Goal: Transaction & Acquisition: Purchase product/service

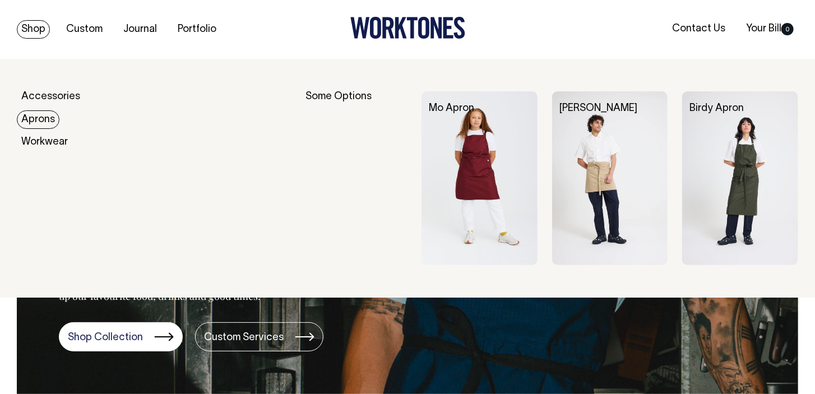
click at [43, 121] on link "Aprons" at bounding box center [38, 119] width 43 height 19
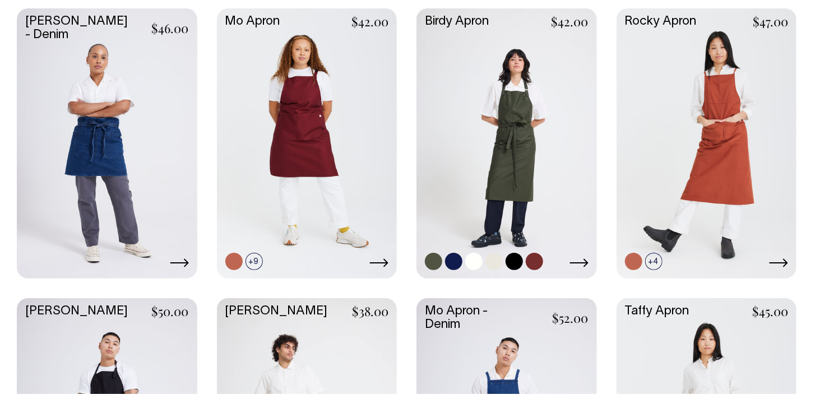
scroll to position [336, 0]
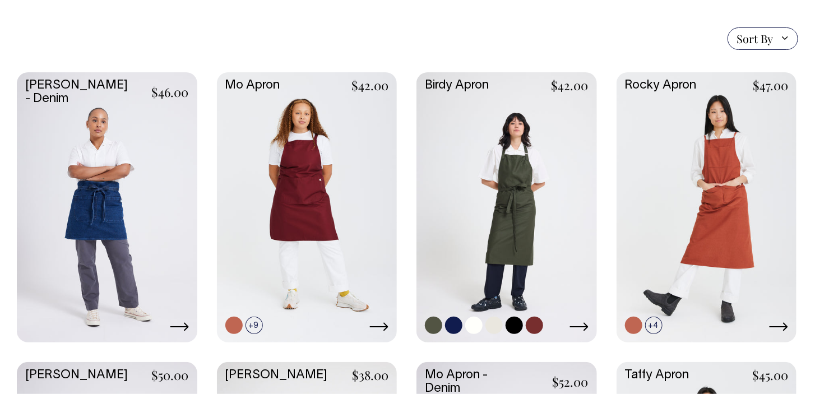
click at [504, 244] on link at bounding box center [507, 206] width 181 height 268
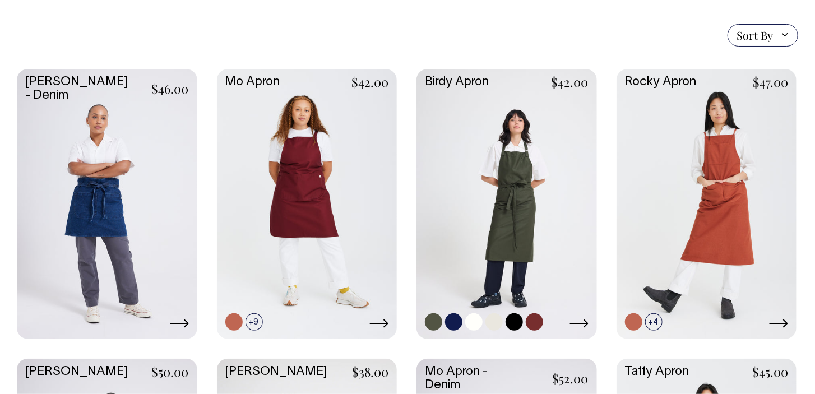
scroll to position [278, 0]
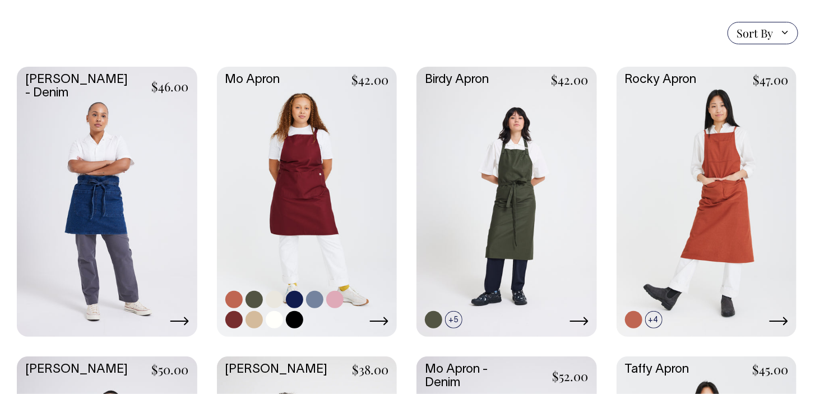
click at [301, 106] on link at bounding box center [307, 201] width 181 height 268
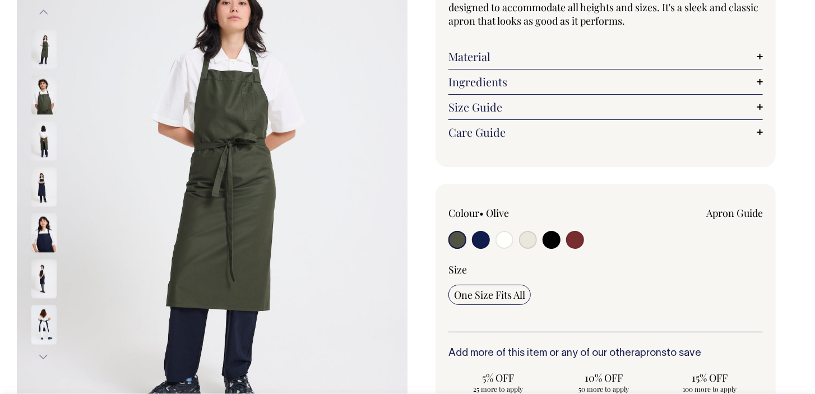
scroll to position [168, 0]
click at [575, 241] on input "radio" at bounding box center [575, 239] width 18 height 18
radio input "true"
select select "Burgundy"
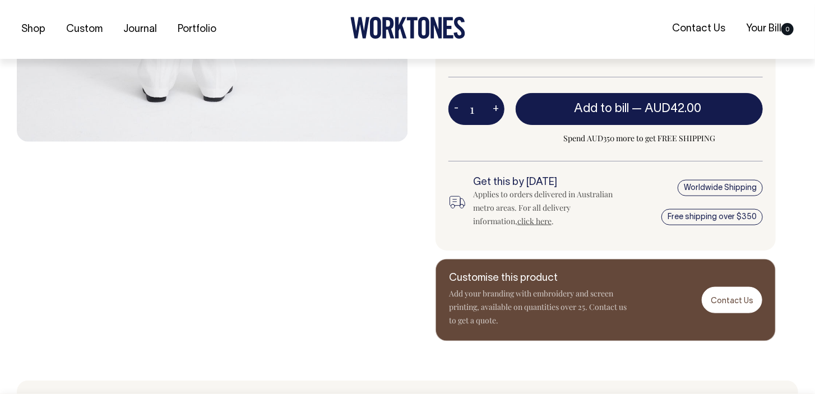
scroll to position [505, 0]
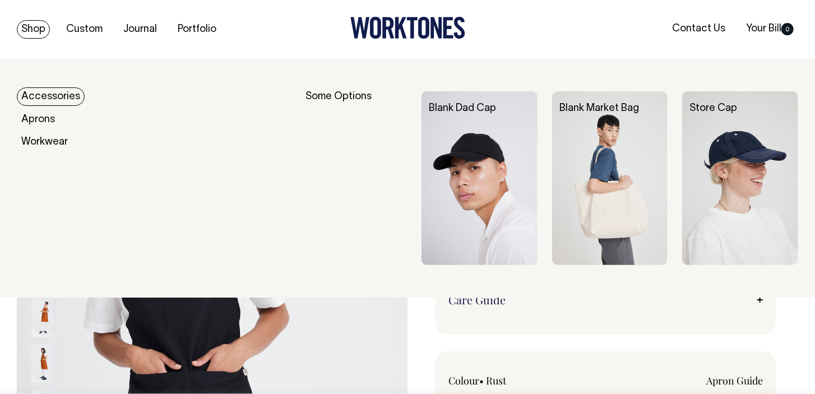
click at [26, 30] on link "Shop" at bounding box center [33, 29] width 33 height 19
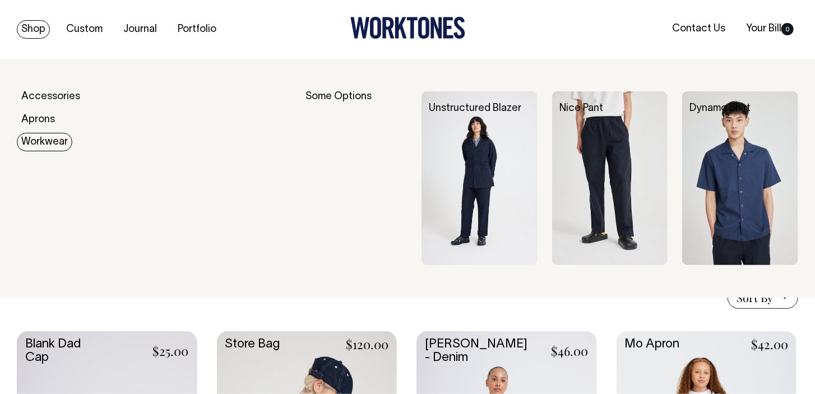
click at [38, 146] on link "Workwear" at bounding box center [45, 142] width 56 height 19
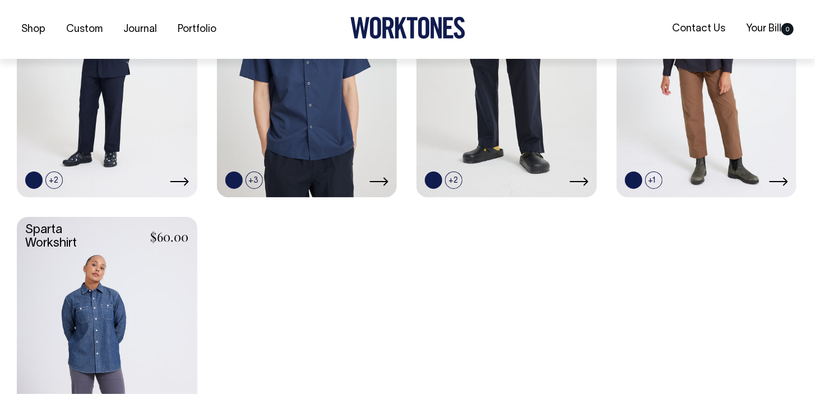
scroll to position [449, 0]
